Goal: Check status: Check status

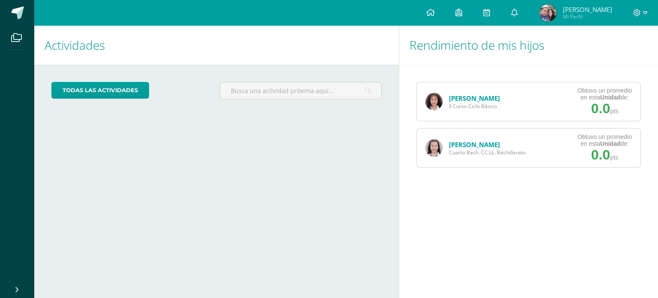
click at [458, 142] on link "[PERSON_NAME]" at bounding box center [474, 144] width 51 height 9
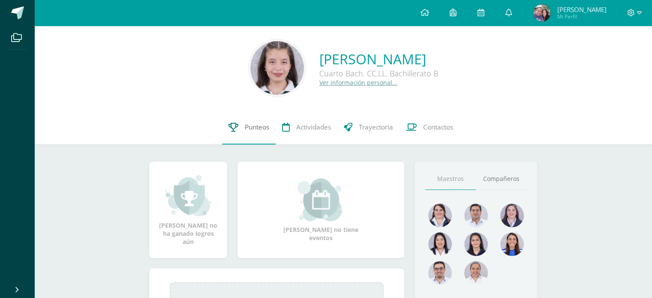
click at [238, 122] on link "Punteos" at bounding box center [249, 127] width 54 height 34
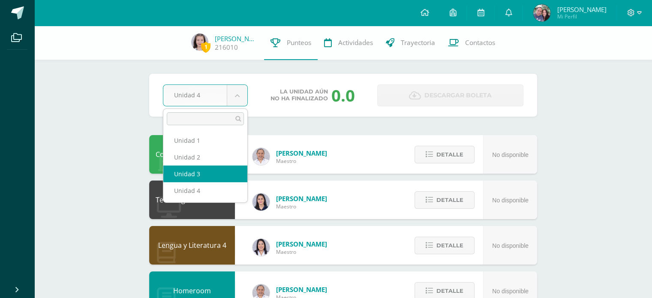
select select "Unidad 3"
